Goal: Find specific page/section: Find specific page/section

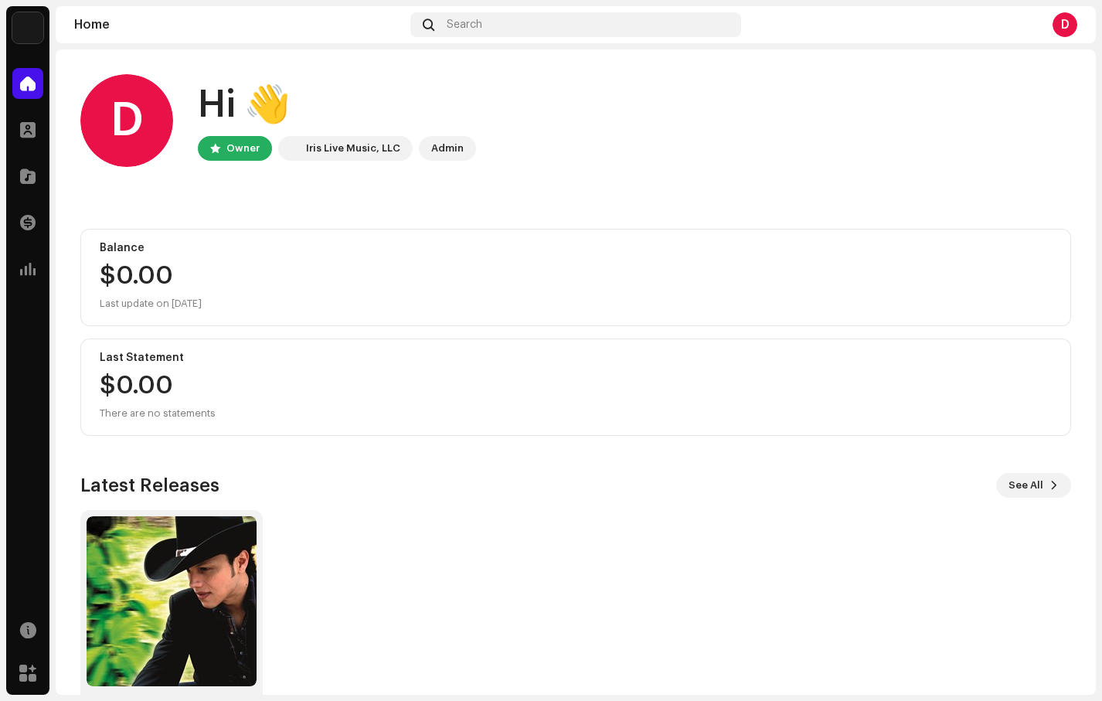
click at [38, 27] on img at bounding box center [27, 27] width 31 height 31
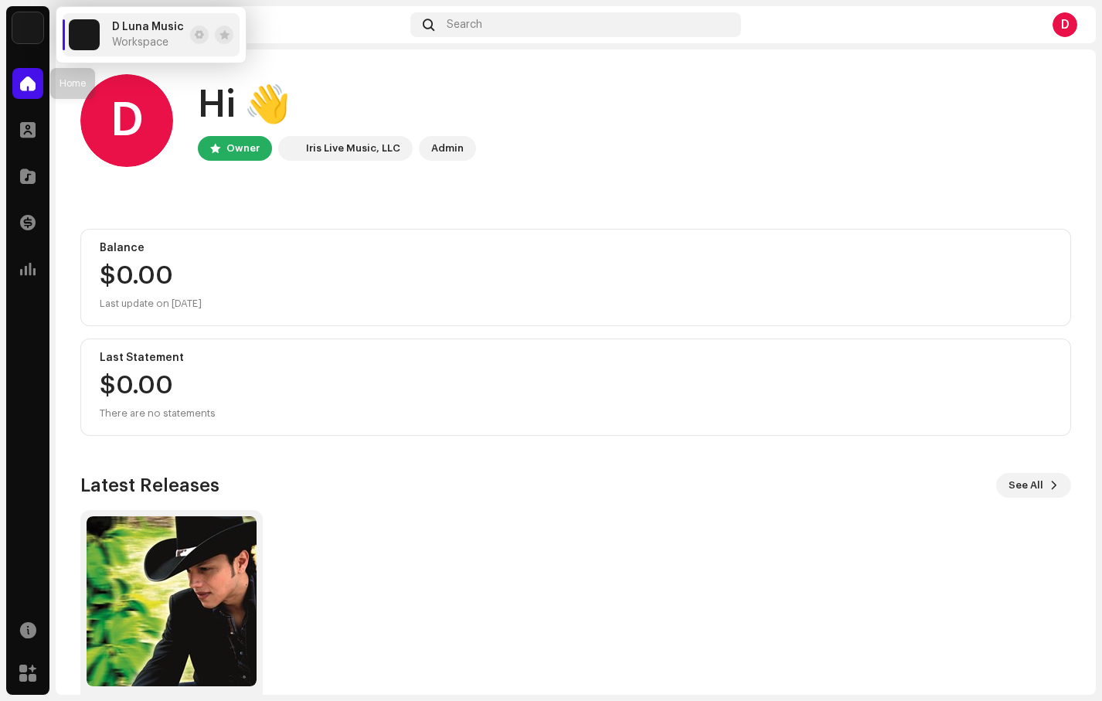
click at [34, 84] on span at bounding box center [27, 83] width 15 height 12
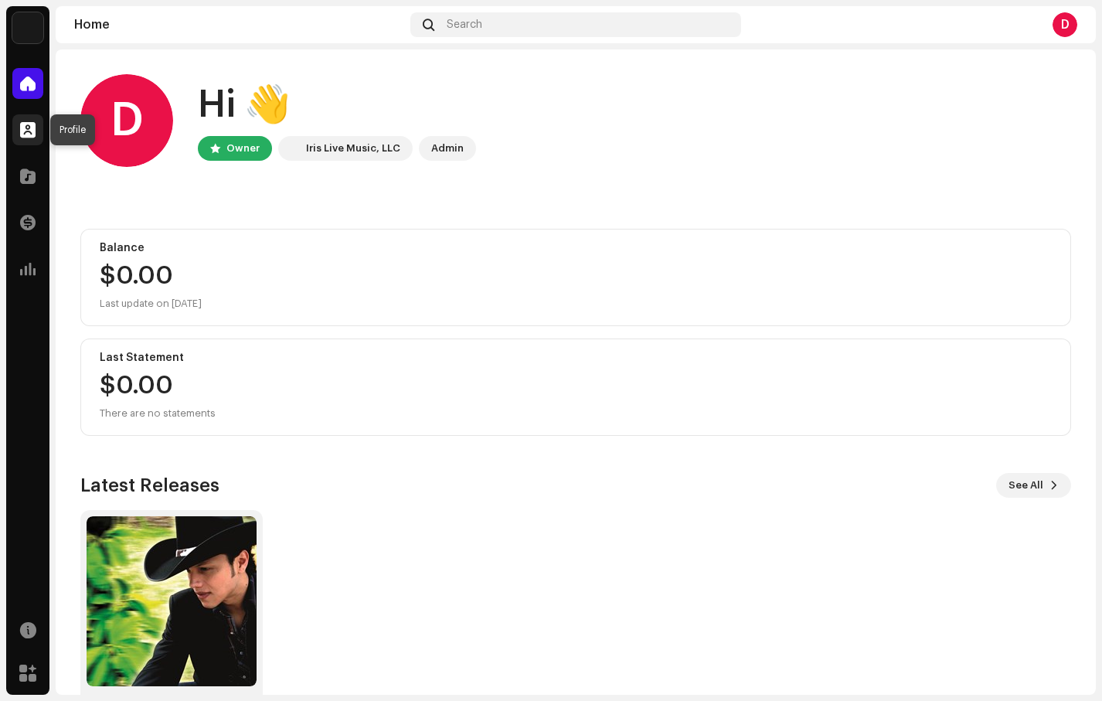
click at [24, 139] on div at bounding box center [27, 129] width 31 height 31
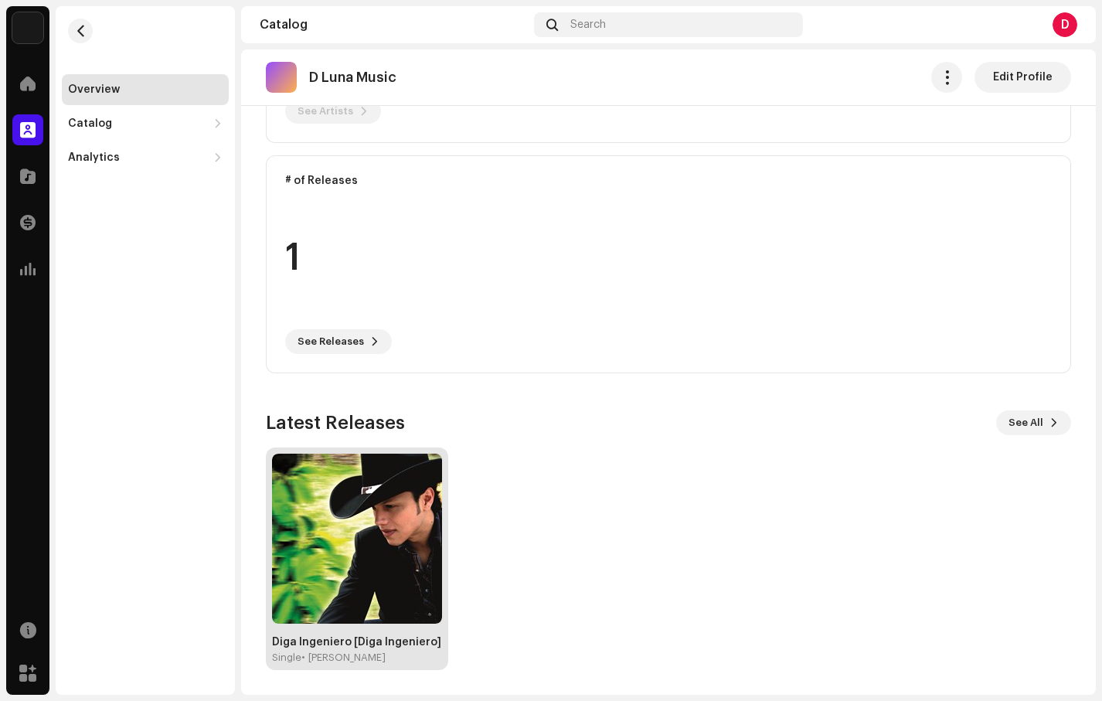
click at [366, 554] on img at bounding box center [357, 539] width 170 height 170
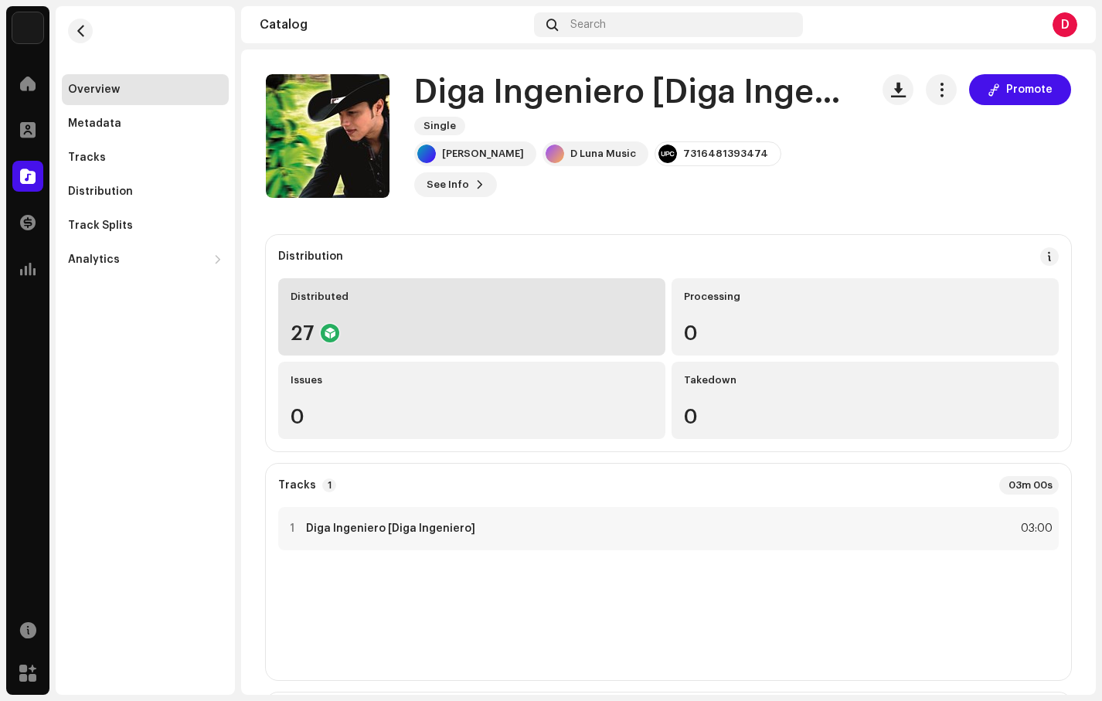
click at [562, 334] on div "27" at bounding box center [472, 333] width 362 height 20
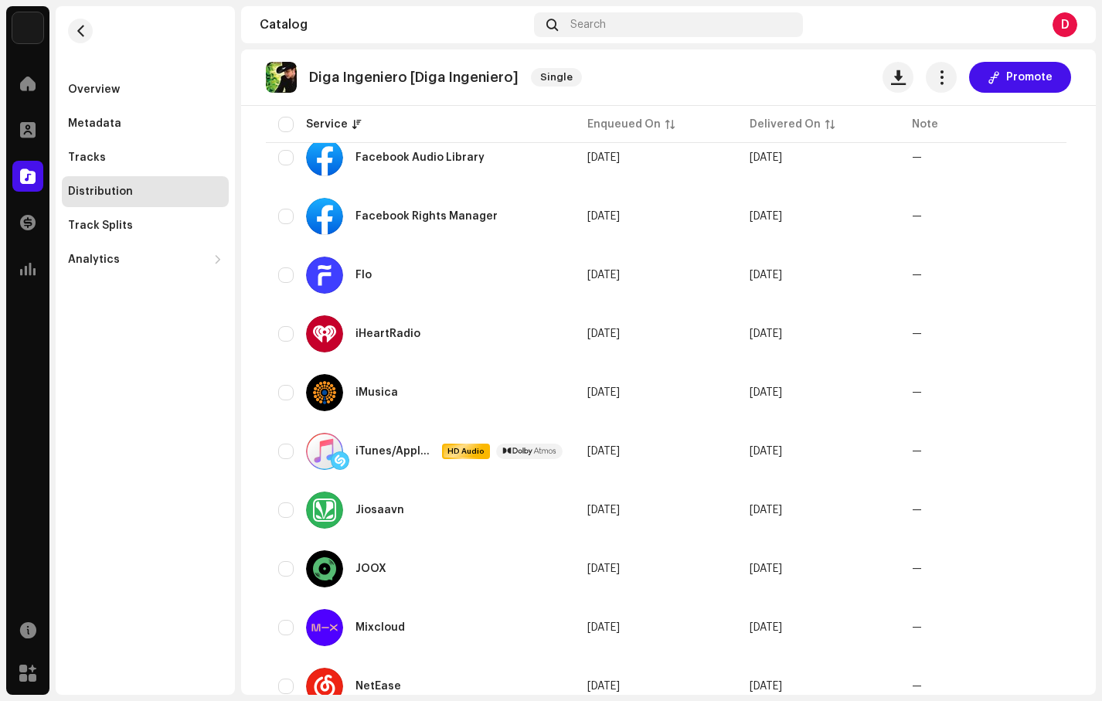
scroll to position [583, 0]
